Goal: Task Accomplishment & Management: Complete application form

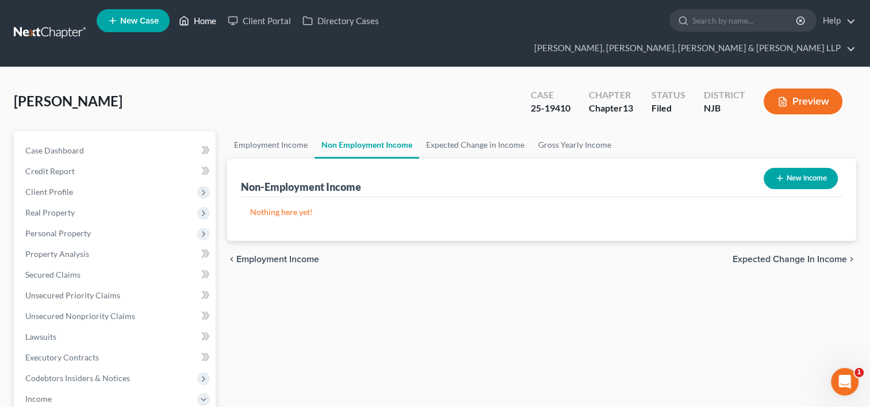
click at [200, 25] on link "Home" at bounding box center [197, 20] width 49 height 21
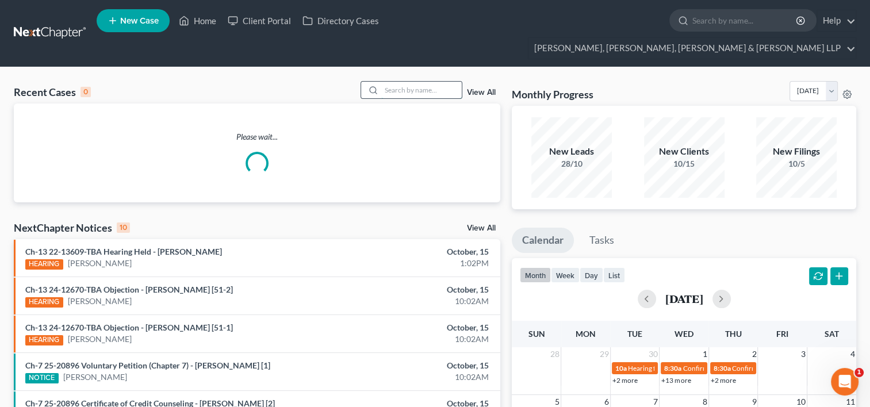
click at [406, 82] on input "search" at bounding box center [421, 90] width 81 height 17
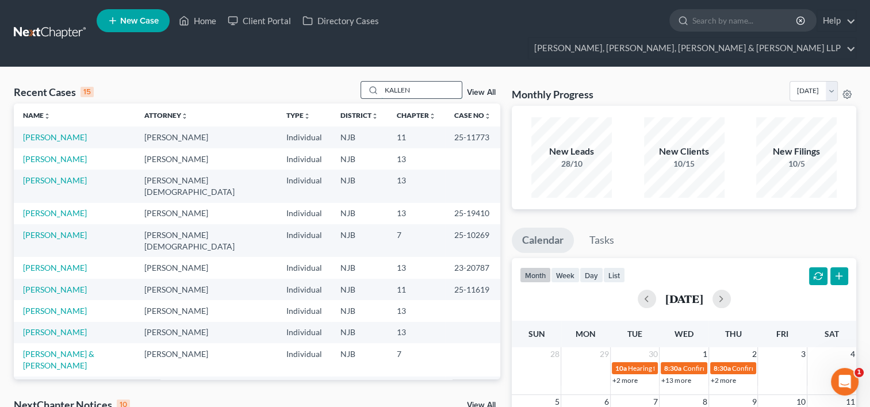
type input "KALLEN"
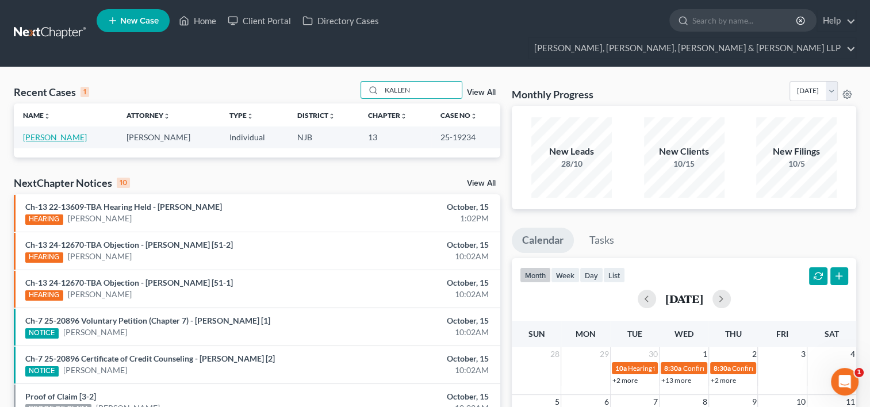
click at [51, 132] on link "[PERSON_NAME]" at bounding box center [55, 137] width 64 height 10
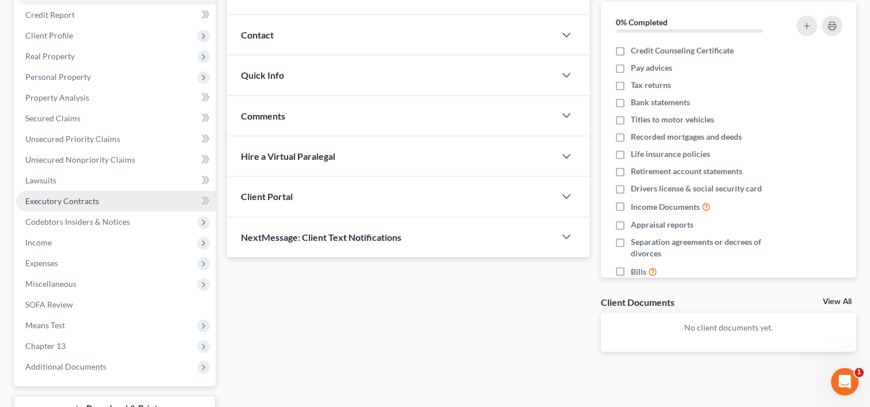
scroll to position [136, 0]
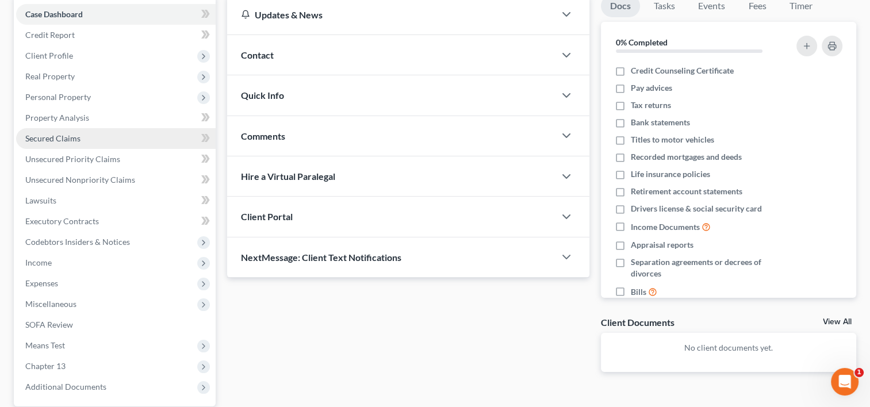
click at [60, 133] on span "Secured Claims" at bounding box center [52, 138] width 55 height 10
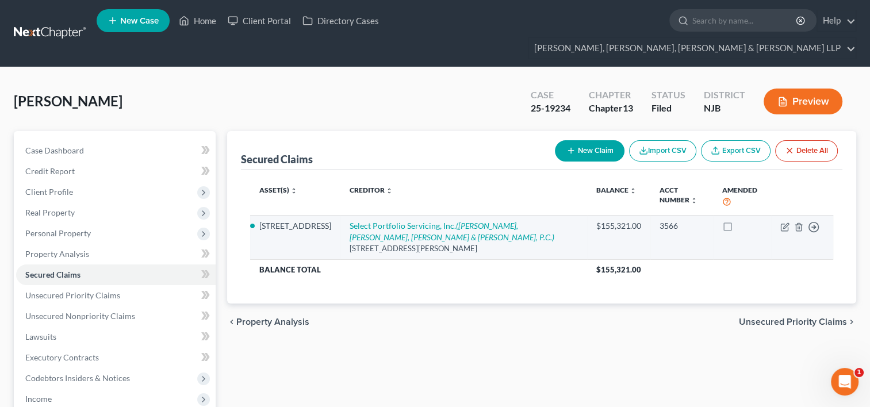
drag, startPoint x: 343, startPoint y: 201, endPoint x: 530, endPoint y: 234, distance: 189.8
click at [530, 234] on td "Select Portfolio Servicing, Inc. ([PERSON_NAME], [PERSON_NAME], [PERSON_NAME] &…" at bounding box center [464, 237] width 246 height 44
copy td "Select Portfolio Servicing, Inc. ([PERSON_NAME], [PERSON_NAME], [PERSON_NAME] &…"
click at [786, 223] on icon "button" at bounding box center [785, 227] width 9 height 9
select select "46"
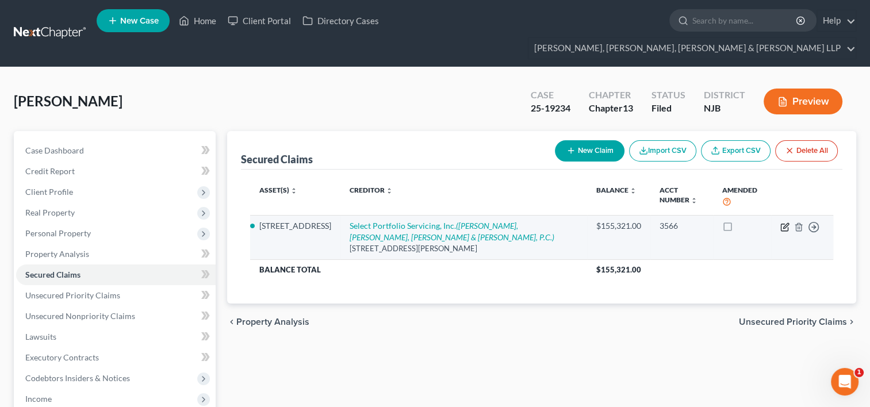
select select "2"
select select "0"
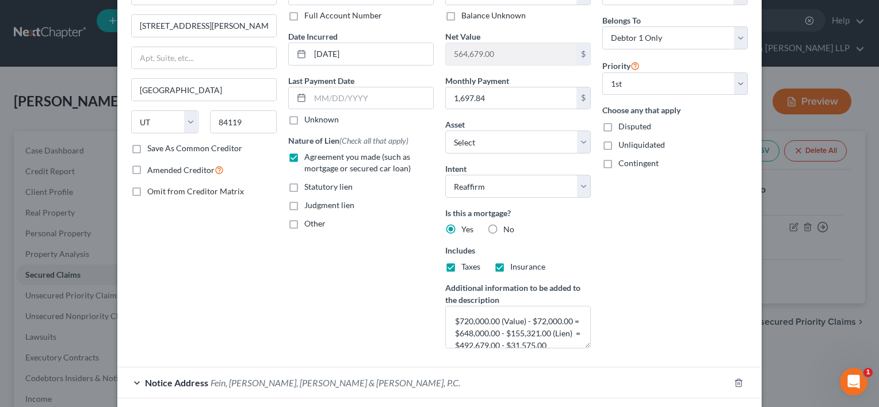
scroll to position [145, 0]
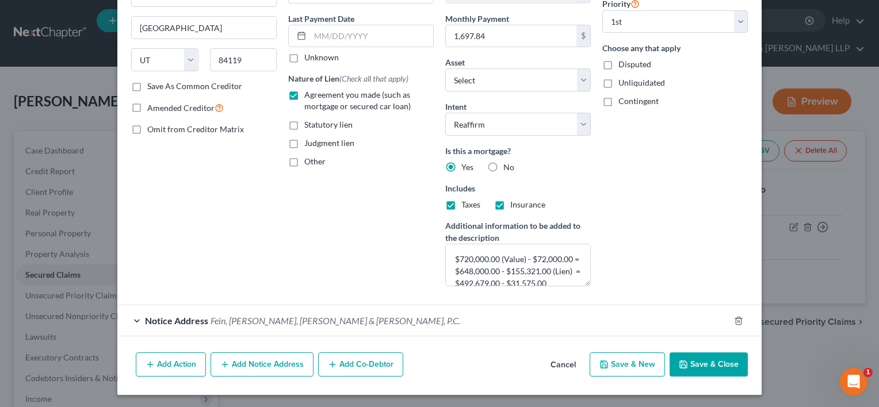
click at [267, 316] on span "Fein, [PERSON_NAME], [PERSON_NAME] & [PERSON_NAME], P.C." at bounding box center [336, 320] width 250 height 11
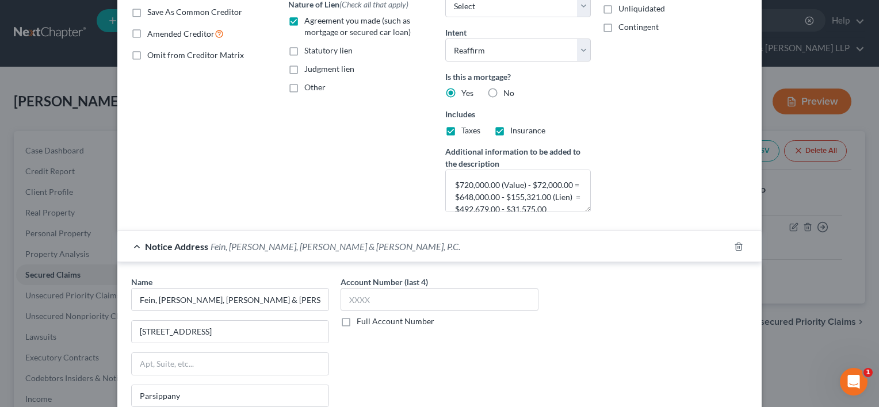
scroll to position [318, 0]
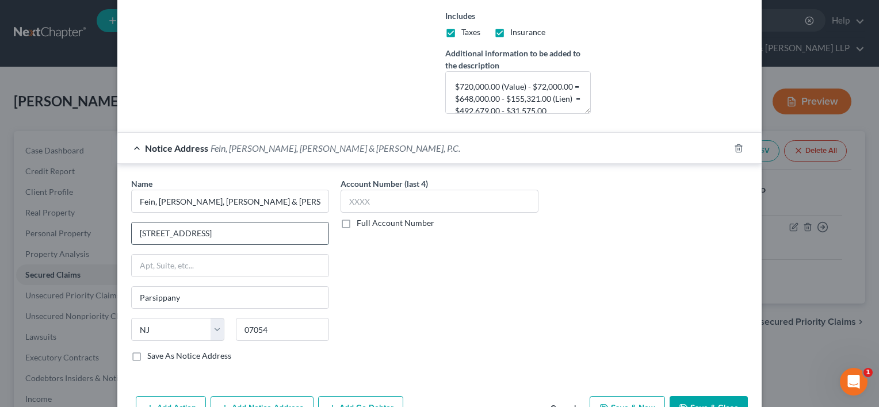
drag, startPoint x: 238, startPoint y: 230, endPoint x: 131, endPoint y: 234, distance: 107.0
click at [132, 234] on input "[STREET_ADDRESS]" at bounding box center [230, 234] width 197 height 22
drag, startPoint x: 265, startPoint y: 265, endPoint x: 259, endPoint y: 268, distance: 6.2
click at [265, 265] on input "text" at bounding box center [230, 266] width 197 height 22
click at [393, 295] on div "Account Number (last 4) Full Account Number" at bounding box center [439, 274] width 209 height 193
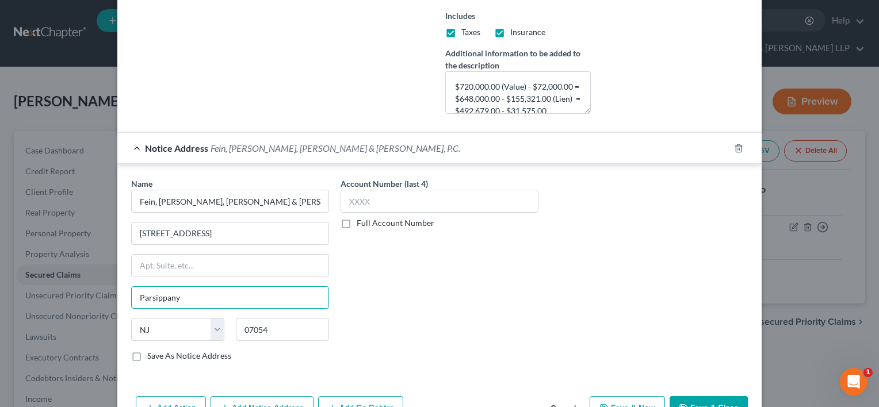
drag, startPoint x: 209, startPoint y: 298, endPoint x: 115, endPoint y: 296, distance: 94.4
click at [117, 296] on div "Name * [PERSON_NAME], [PERSON_NAME], [PERSON_NAME] & [PERSON_NAME], P.C. [GEOGR…" at bounding box center [439, 272] width 644 height 216
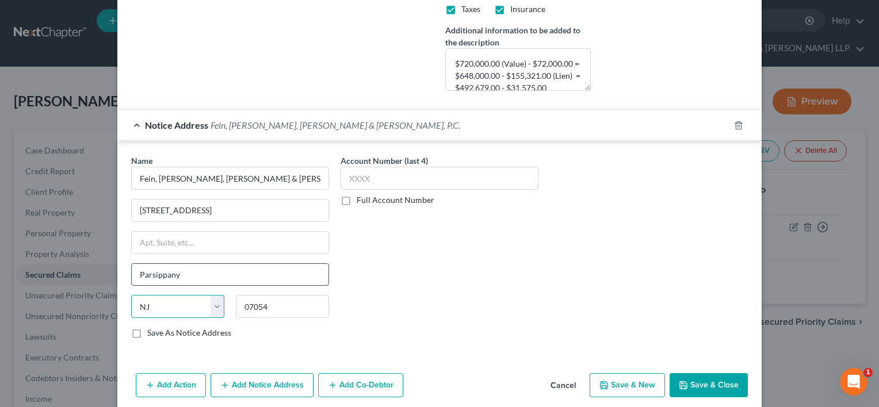
scroll to position [360, 0]
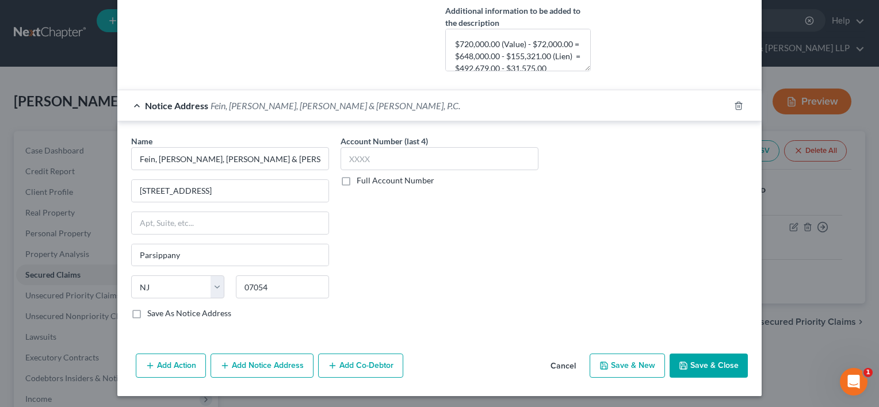
drag, startPoint x: 154, startPoint y: 295, endPoint x: 434, endPoint y: 285, distance: 279.7
click at [473, 284] on div "Account Number (last 4) Full Account Number" at bounding box center [439, 231] width 209 height 193
drag, startPoint x: 188, startPoint y: 248, endPoint x: 127, endPoint y: 252, distance: 61.7
click at [132, 252] on input "Parsippany" at bounding box center [230, 255] width 197 height 22
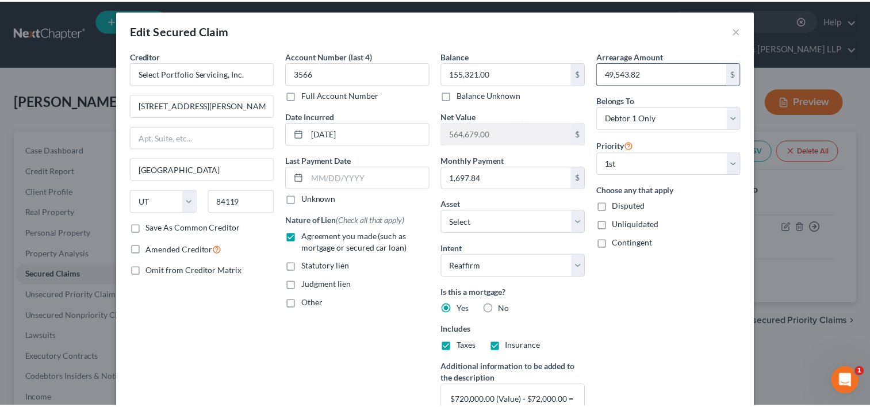
scroll to position [0, 0]
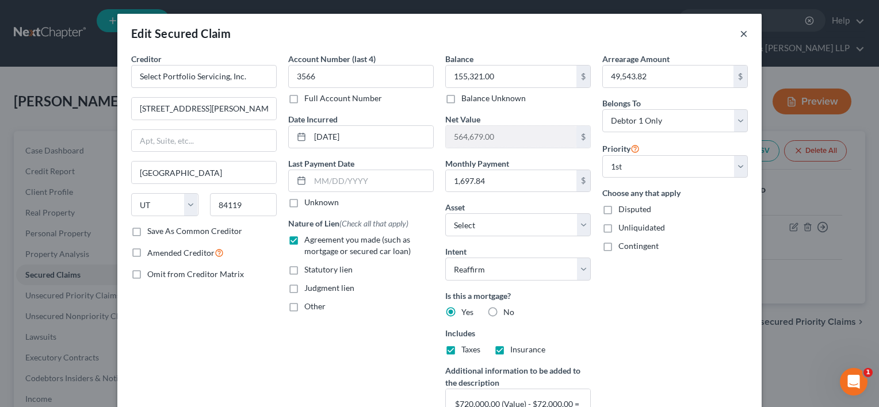
click at [741, 35] on button "×" at bounding box center [744, 33] width 8 height 14
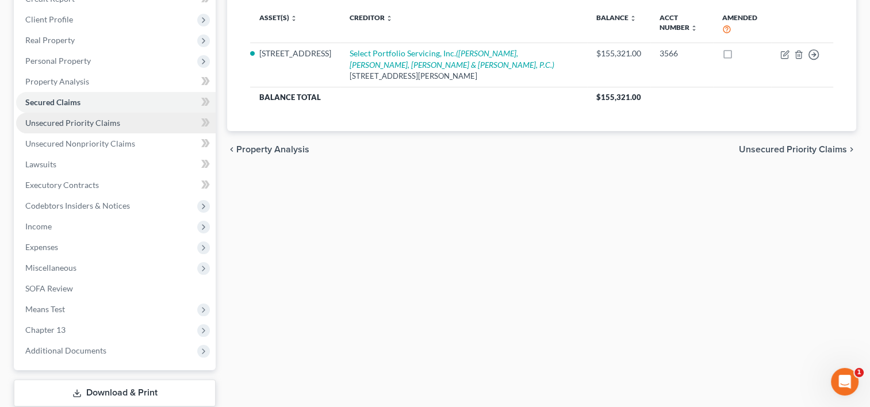
click at [79, 113] on link "Unsecured Priority Claims" at bounding box center [116, 123] width 200 height 21
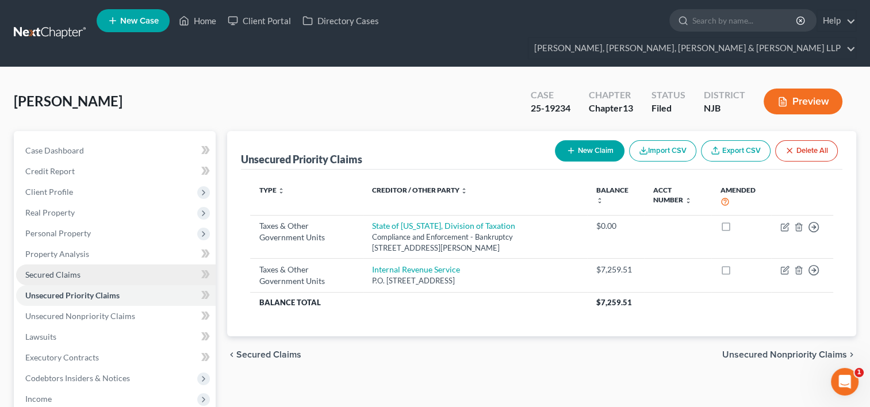
click at [72, 270] on span "Secured Claims" at bounding box center [52, 275] width 55 height 10
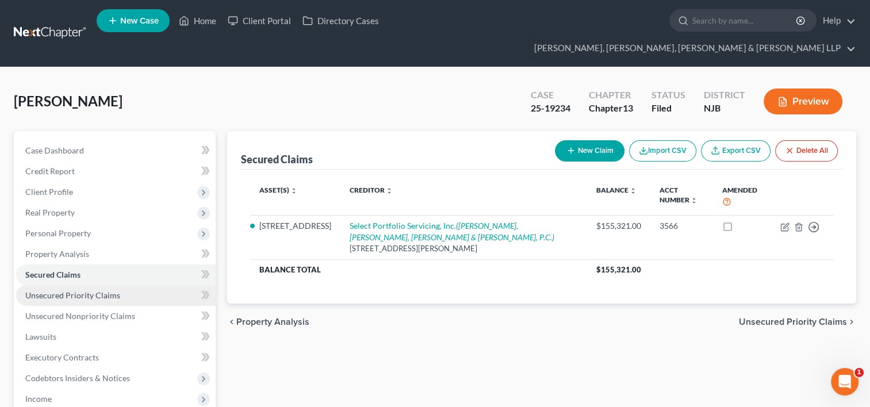
click at [81, 290] on span "Unsecured Priority Claims" at bounding box center [72, 295] width 95 height 10
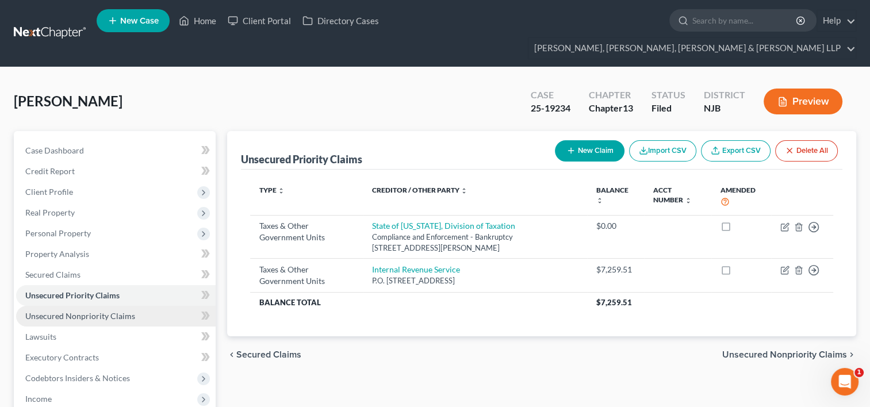
click at [125, 306] on link "Unsecured Nonpriority Claims" at bounding box center [116, 316] width 200 height 21
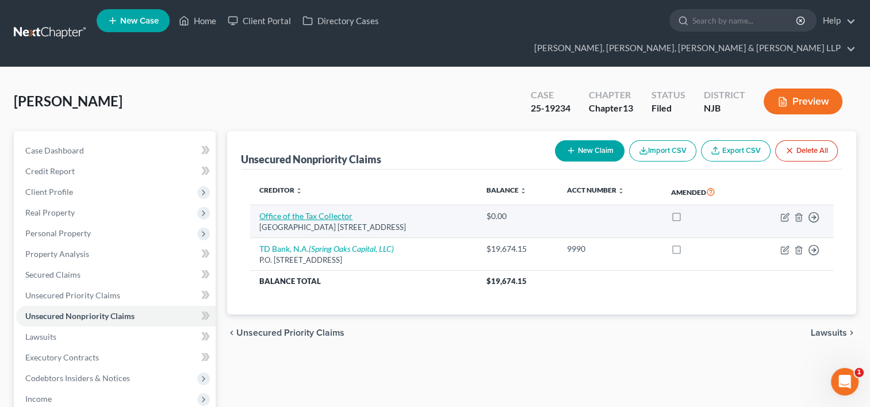
drag, startPoint x: 445, startPoint y: 205, endPoint x: 278, endPoint y: 194, distance: 167.2
click at [254, 205] on td "Office of the Tax [GEOGRAPHIC_DATA] [STREET_ADDRESS]" at bounding box center [363, 221] width 227 height 33
copy td "Office of the Tax [GEOGRAPHIC_DATA] [STREET_ADDRESS]"
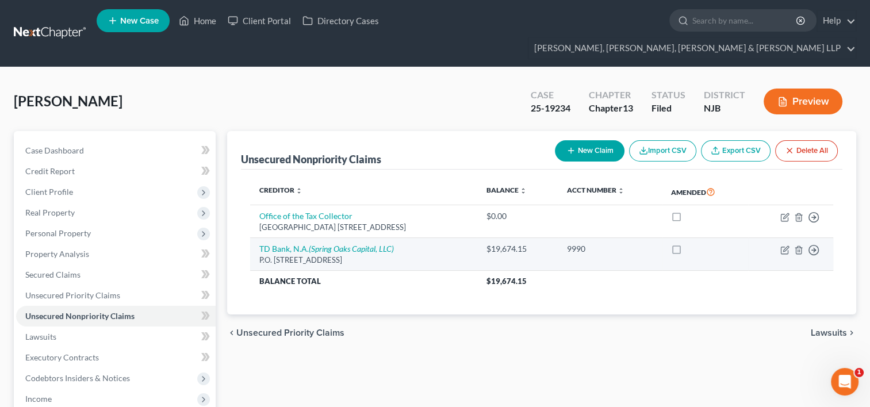
drag, startPoint x: 395, startPoint y: 237, endPoint x: 258, endPoint y: 227, distance: 136.7
click at [258, 238] on td "TD Bank, N.A. (Spring Oaks Capital, LLC) P.O. [STREET_ADDRESS]" at bounding box center [363, 254] width 227 height 33
copy td "TD Bank, N.A. (Spring Oaks Capital, LLC) P.O. [STREET_ADDRESS]"
click at [784, 246] on icon "button" at bounding box center [785, 250] width 9 height 9
select select "33"
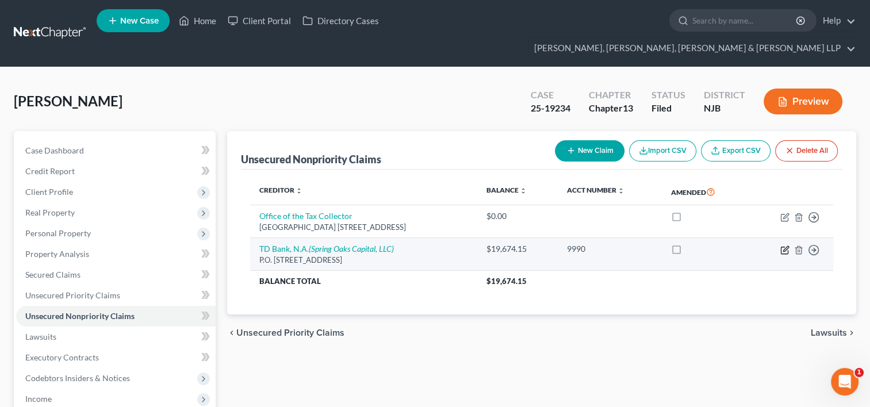
select select "2"
select select "0"
select select "48"
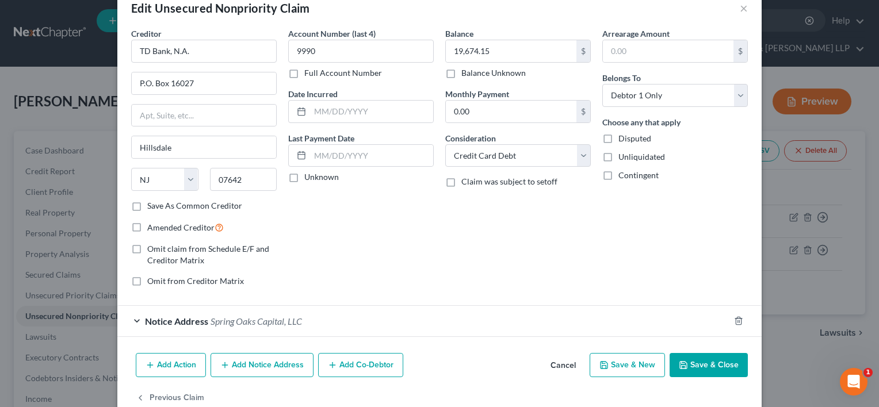
scroll to position [50, 0]
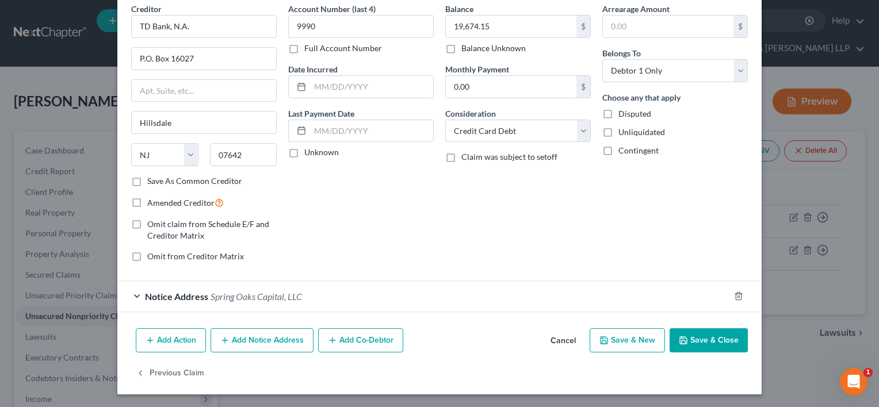
click at [232, 291] on span "Spring Oaks Capital, LLC" at bounding box center [256, 296] width 91 height 11
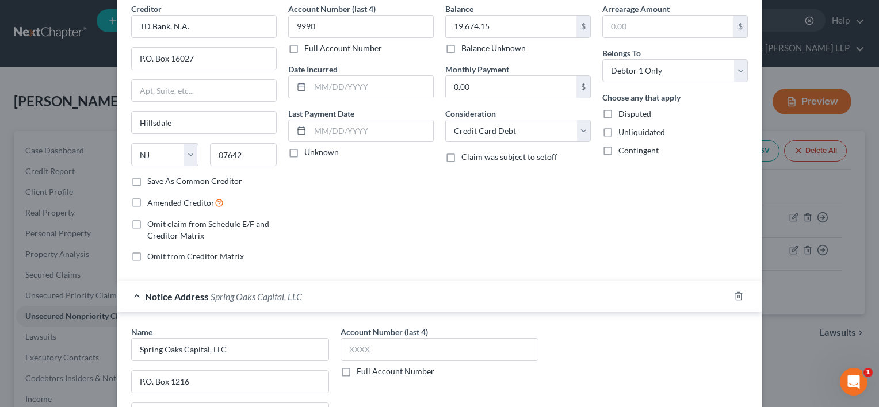
scroll to position [223, 0]
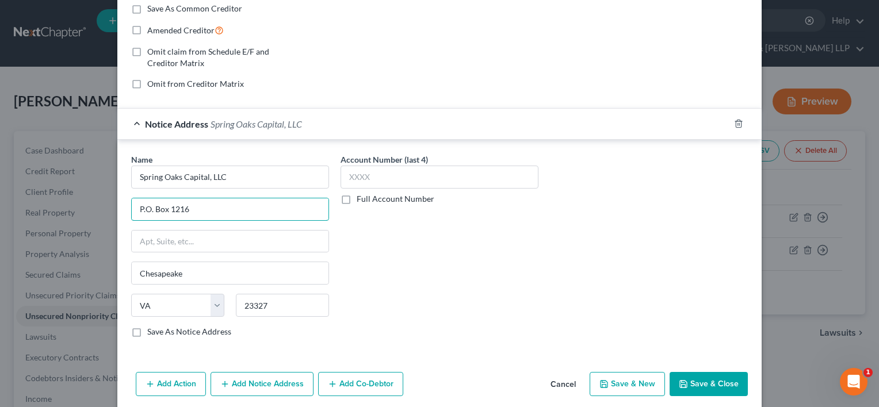
drag, startPoint x: 197, startPoint y: 209, endPoint x: 124, endPoint y: 209, distance: 73.1
click at [125, 209] on div "Name * Spring Oaks Capital, LLC P.O. Box 1216 Chesapeake State [US_STATE] AK AR…" at bounding box center [229, 250] width 209 height 193
drag, startPoint x: 183, startPoint y: 273, endPoint x: 155, endPoint y: 273, distance: 28.2
click at [135, 277] on input "Chesapeake" at bounding box center [230, 273] width 197 height 22
drag, startPoint x: 239, startPoint y: 304, endPoint x: 232, endPoint y: 303, distance: 6.4
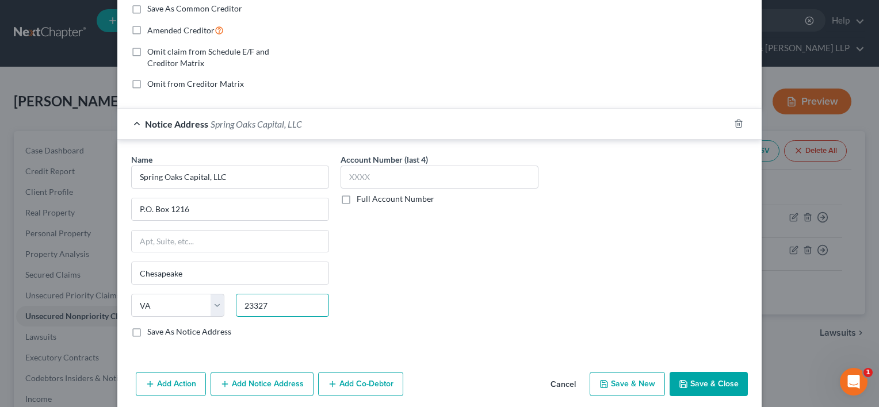
click at [236, 303] on input "23327" at bounding box center [282, 305] width 93 height 23
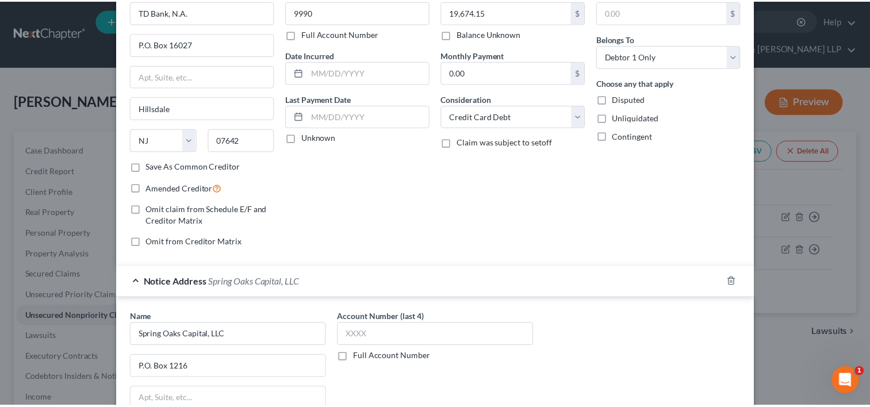
scroll to position [0, 0]
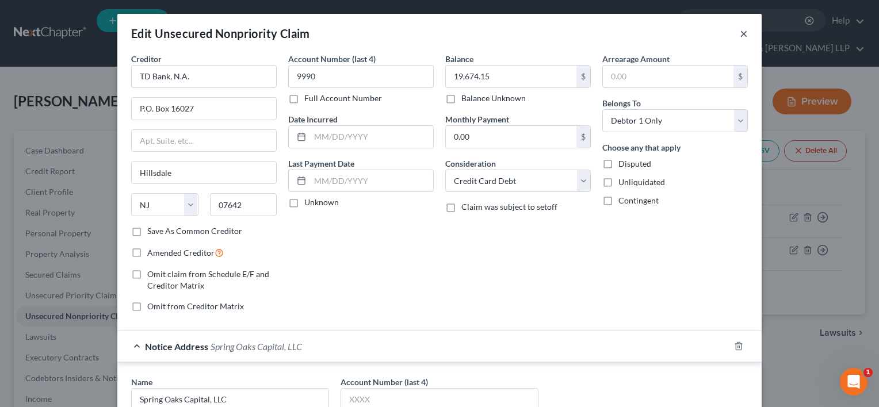
click at [740, 32] on button "×" at bounding box center [744, 33] width 8 height 14
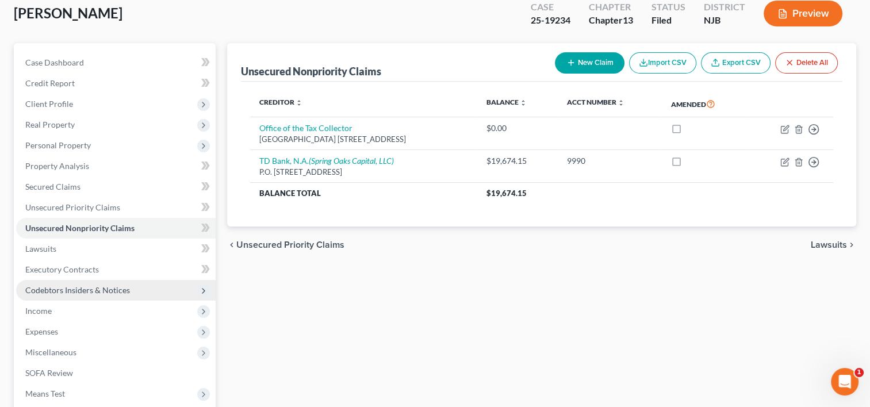
scroll to position [115, 0]
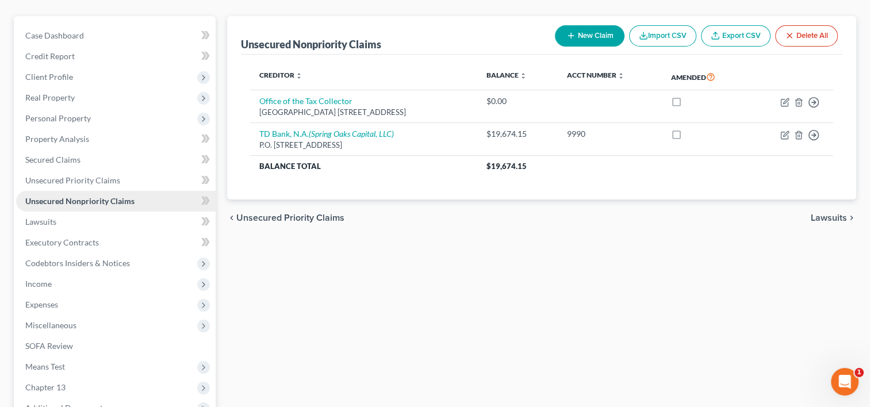
click at [84, 196] on span "Unsecured Nonpriority Claims" at bounding box center [79, 201] width 109 height 10
click at [93, 175] on span "Unsecured Priority Claims" at bounding box center [72, 180] width 95 height 10
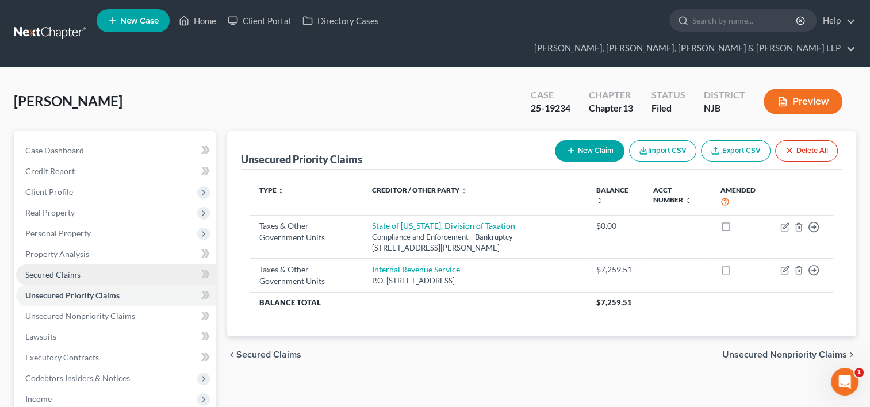
click at [64, 270] on span "Secured Claims" at bounding box center [52, 275] width 55 height 10
